Goal: Book appointment/travel/reservation

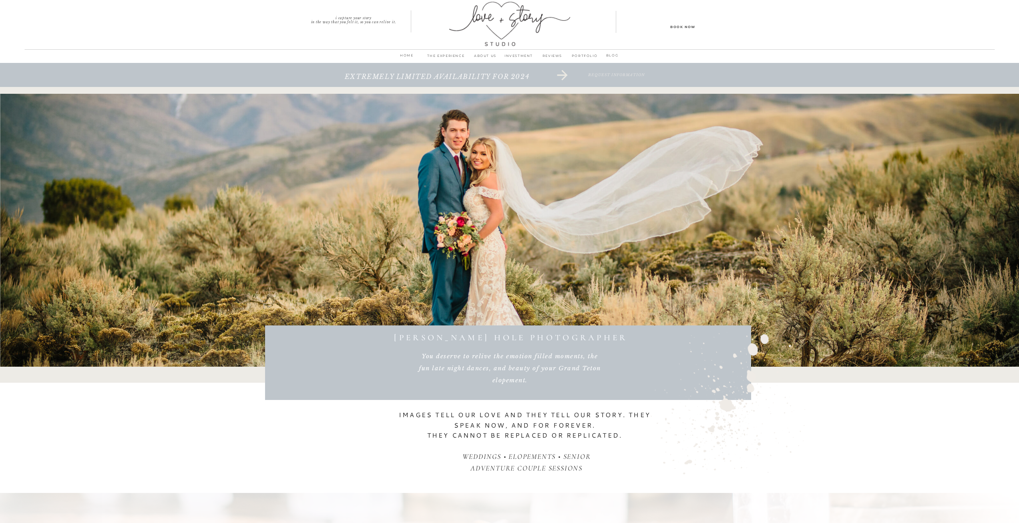
click at [679, 29] on p "Book Now" at bounding box center [683, 27] width 72 height 6
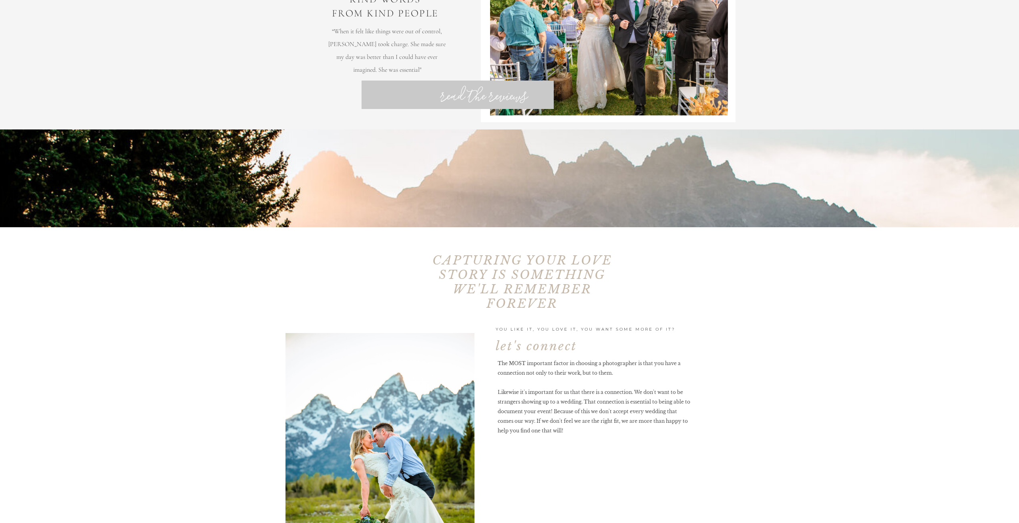
scroll to position [1242, 0]
